Goal: Complete application form

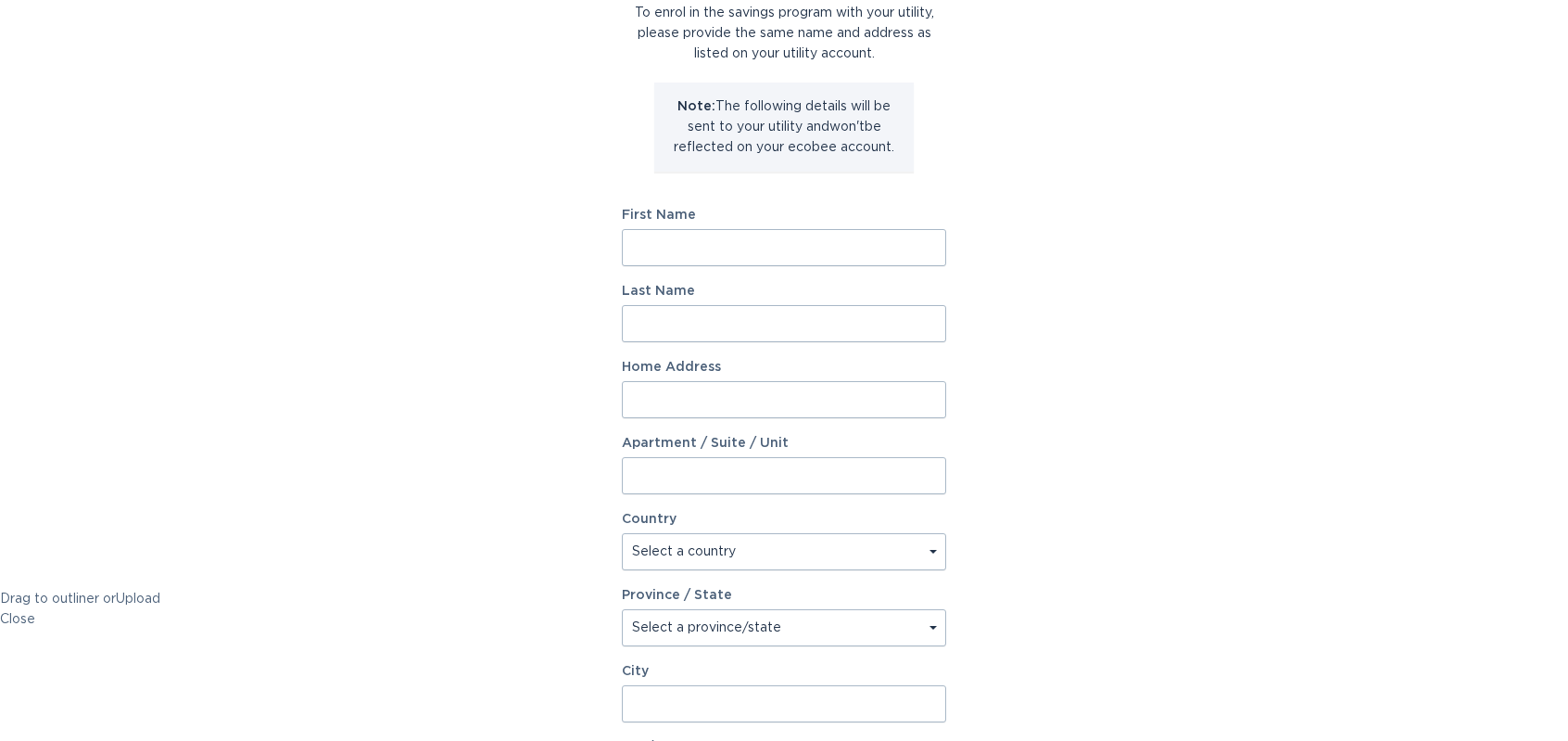
scroll to position [109, 0]
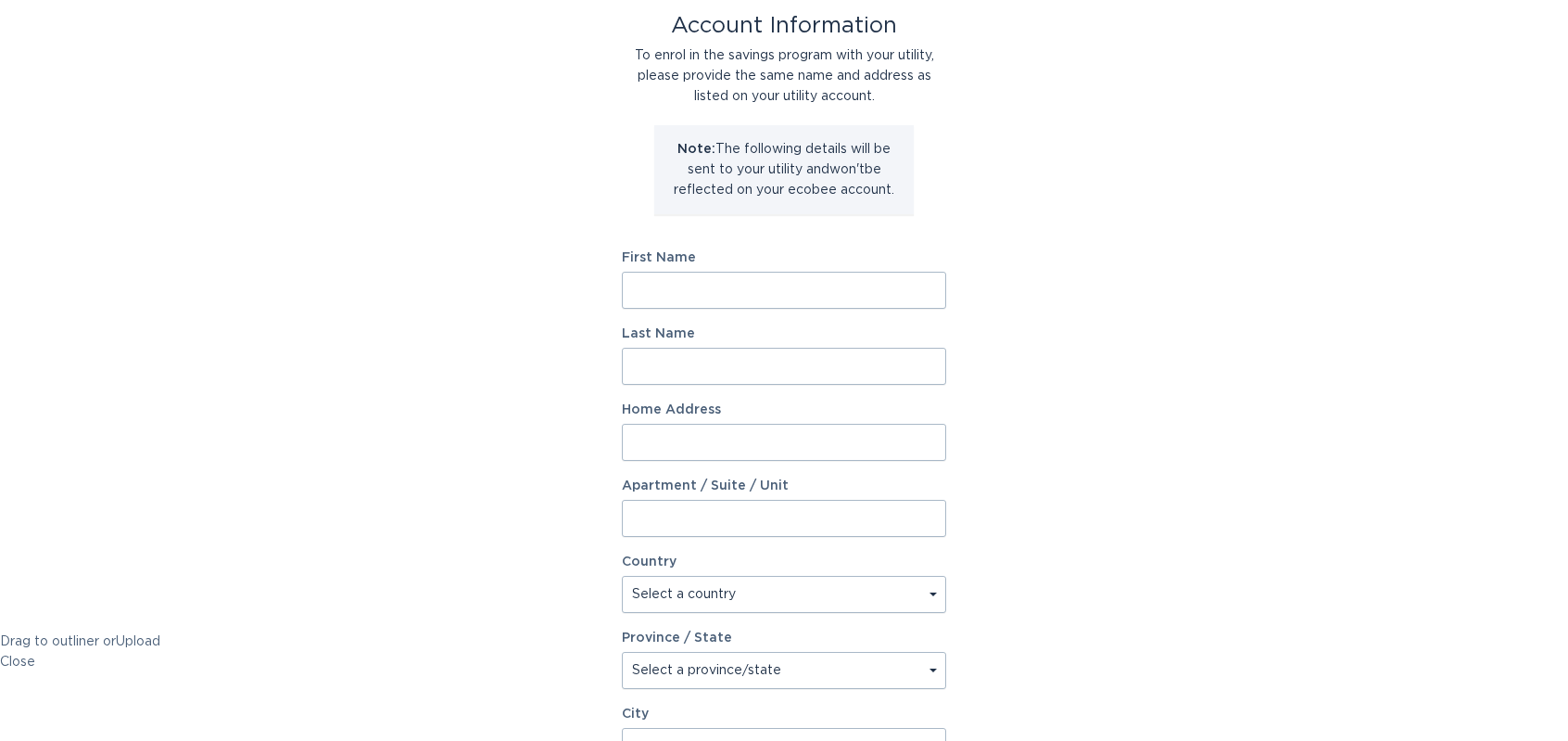
click at [771, 288] on input "First Name" at bounding box center [784, 290] width 325 height 37
type input "[GEOGRAPHIC_DATA]"
type input "LLC"
type input "1938 E [PERSON_NAME] Dr"
select select "US"
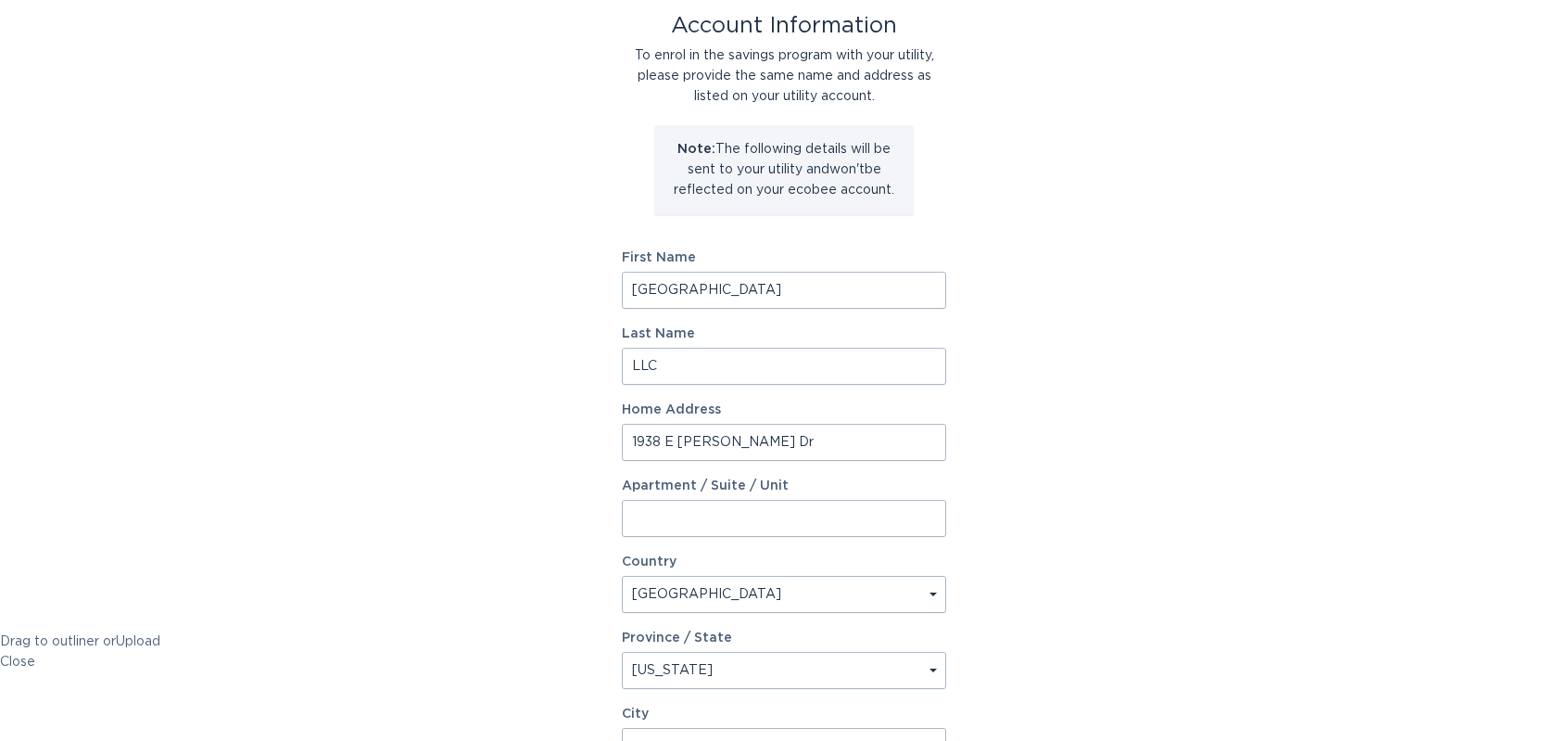
select select "AZ"
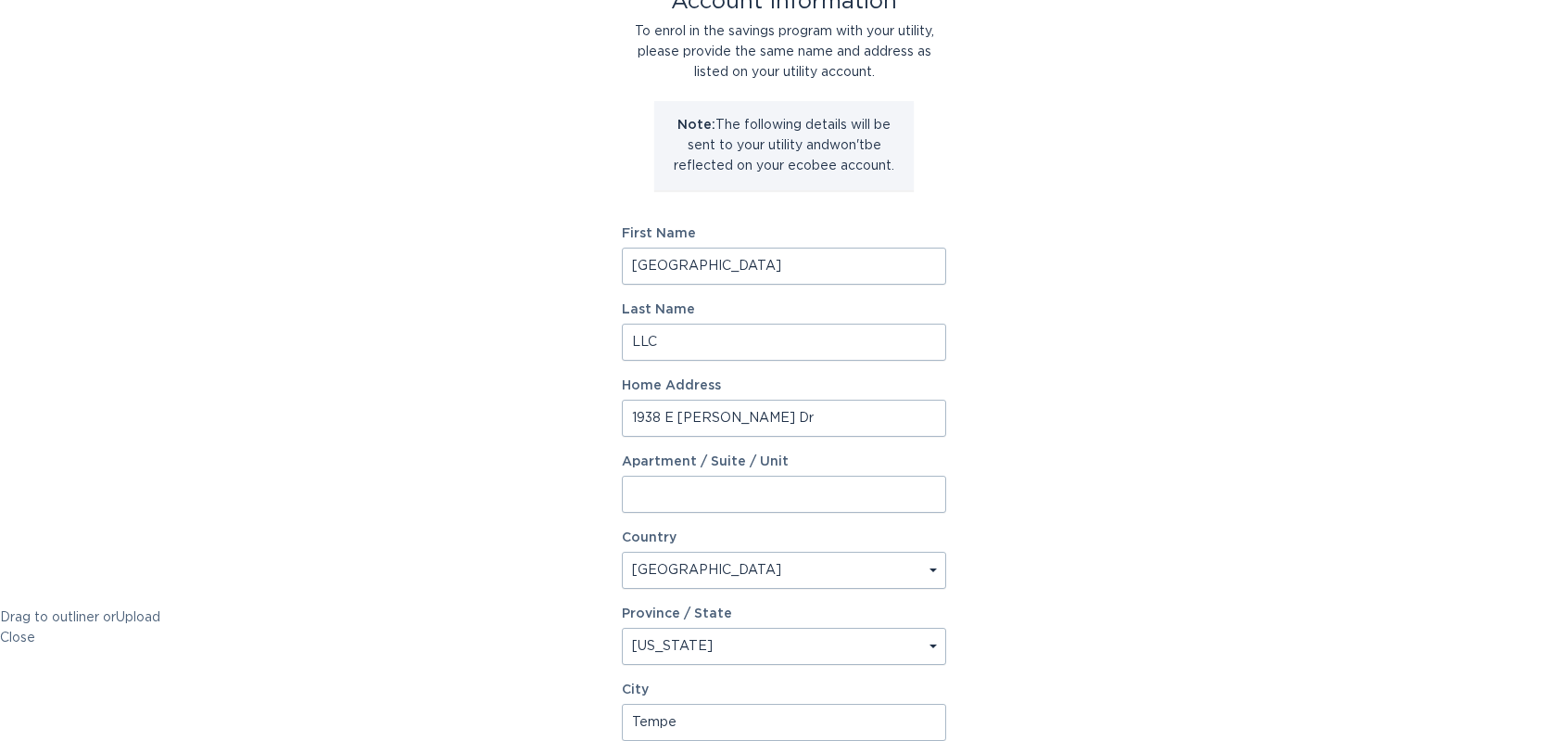
type input "Tempe"
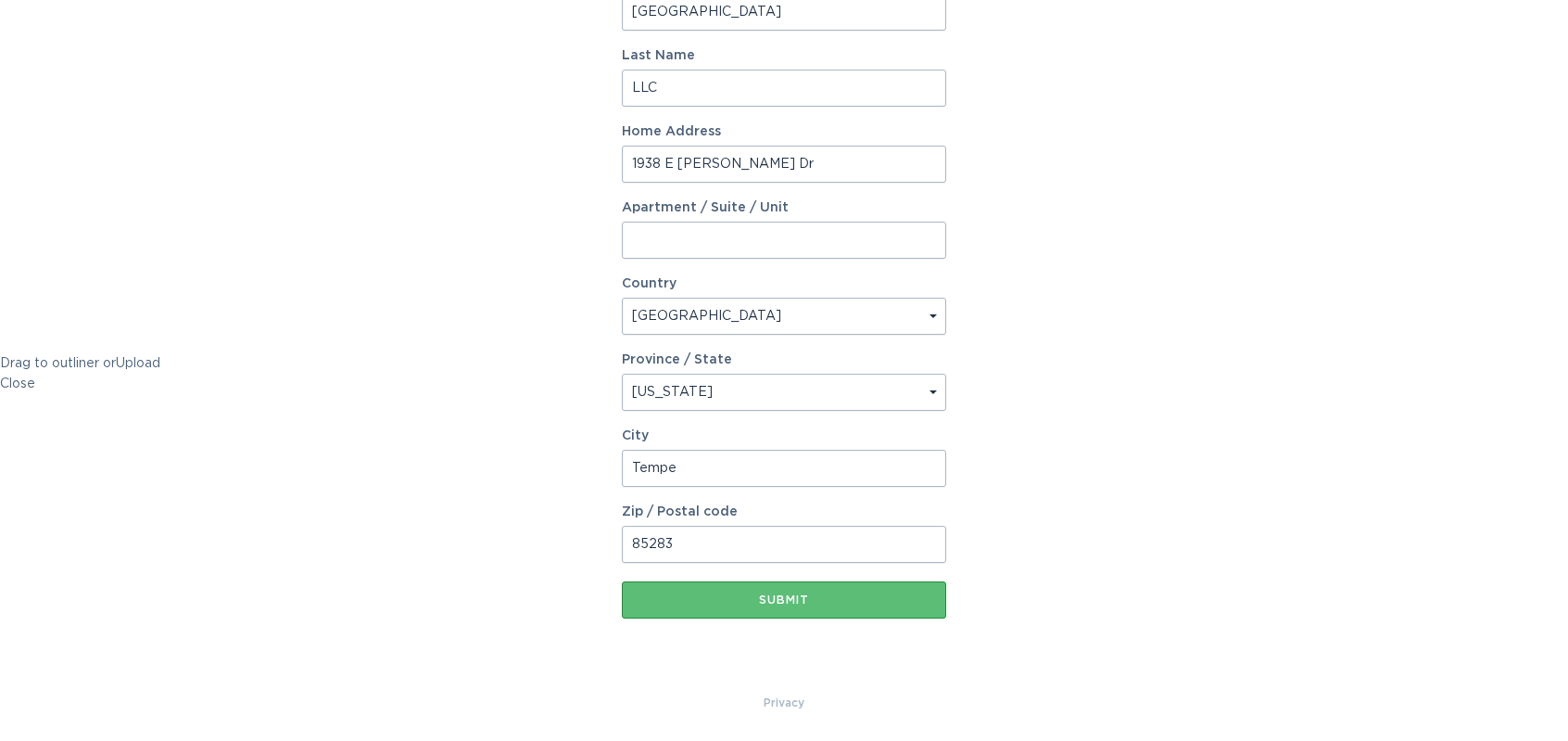
type input "85283"
click at [820, 589] on button "Submit" at bounding box center [784, 600] width 325 height 37
